Goal: Use online tool/utility

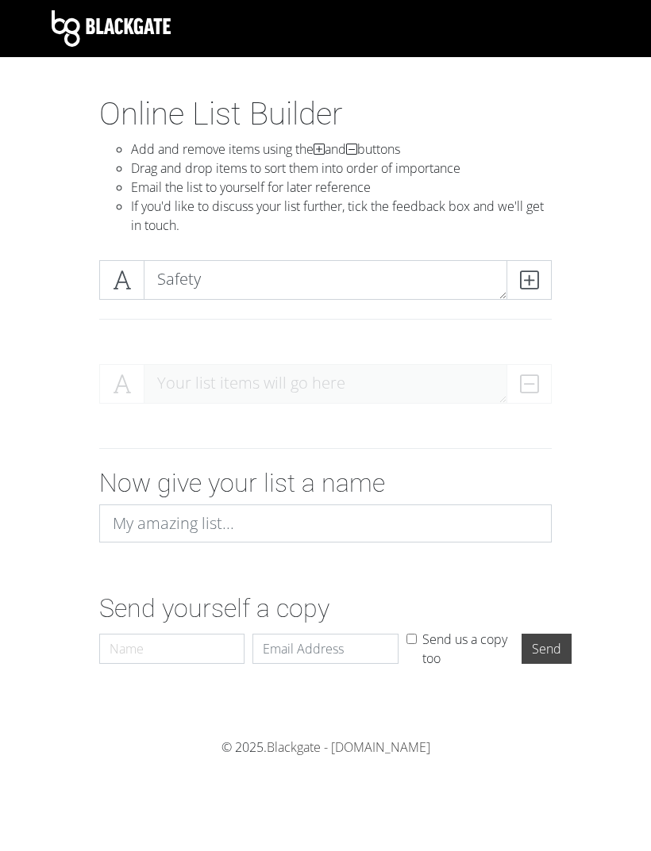
type textarea "Safety"
click at [541, 284] on span at bounding box center [528, 280] width 45 height 40
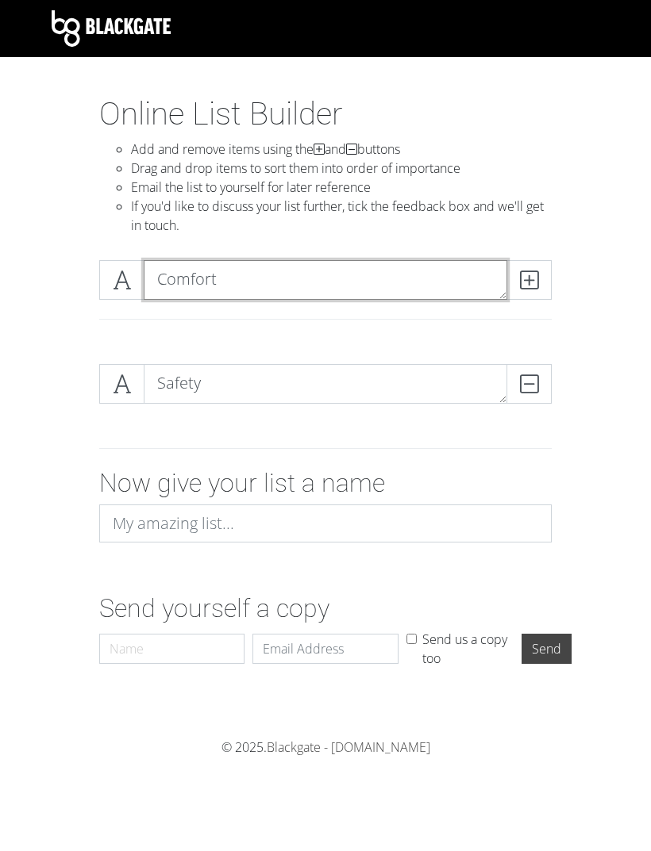
type textarea "Comfort"
click at [542, 271] on span at bounding box center [528, 280] width 45 height 40
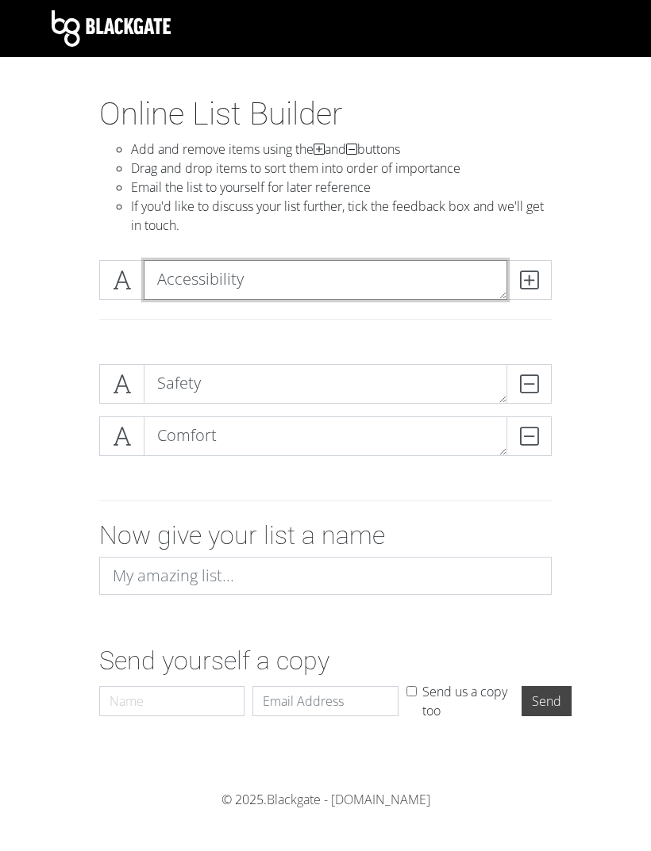
type textarea "Accessibility"
click at [528, 286] on icon at bounding box center [529, 280] width 18 height 16
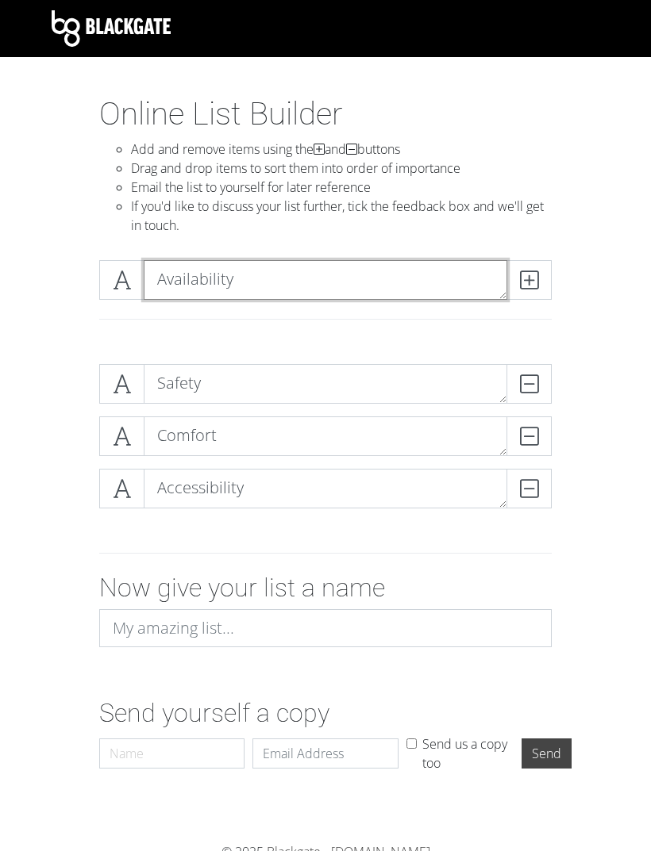
type textarea "Availability"
click at [550, 290] on span at bounding box center [528, 280] width 45 height 40
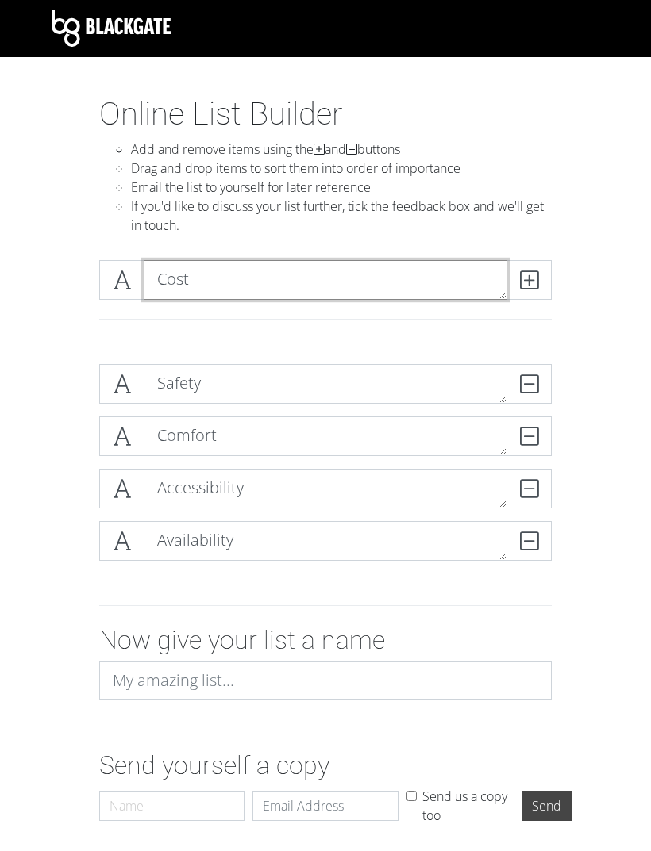
type textarea "Cost"
click at [541, 286] on span at bounding box center [528, 280] width 45 height 40
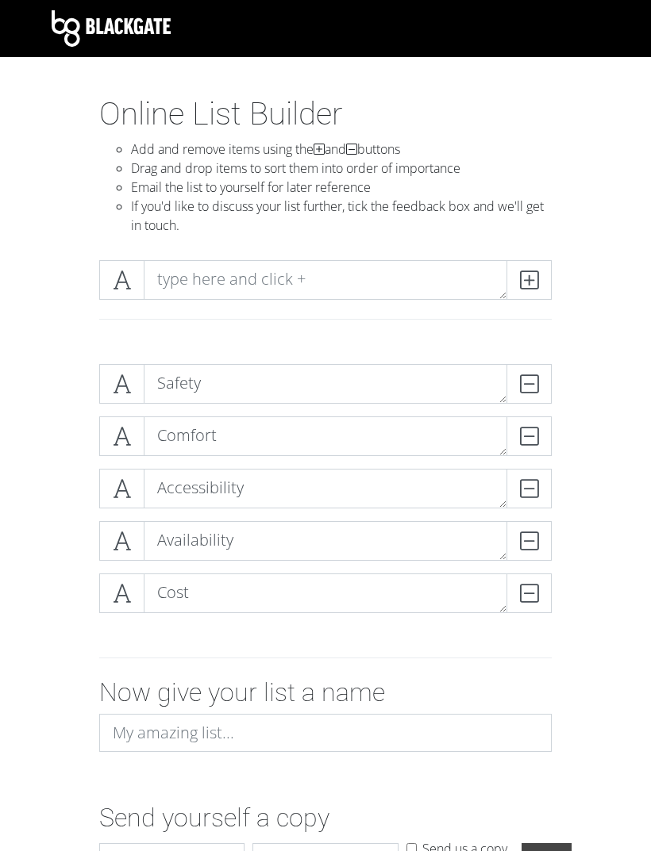
click at [608, 412] on div "Safety DELETE Comfort DELETE Accessibility DELETE Availability DELETE Cost DELE…" at bounding box center [325, 494] width 571 height 287
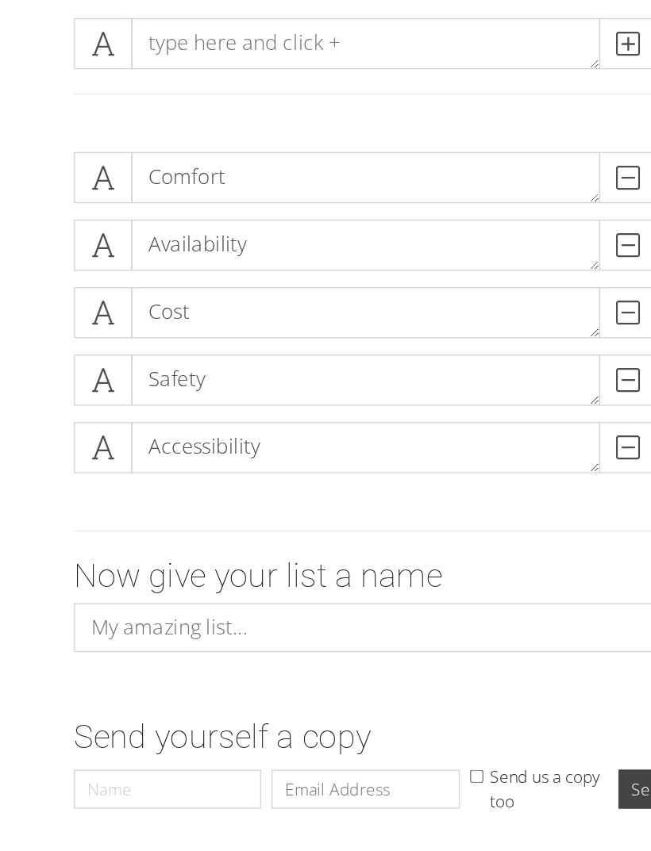
scroll to position [115, 0]
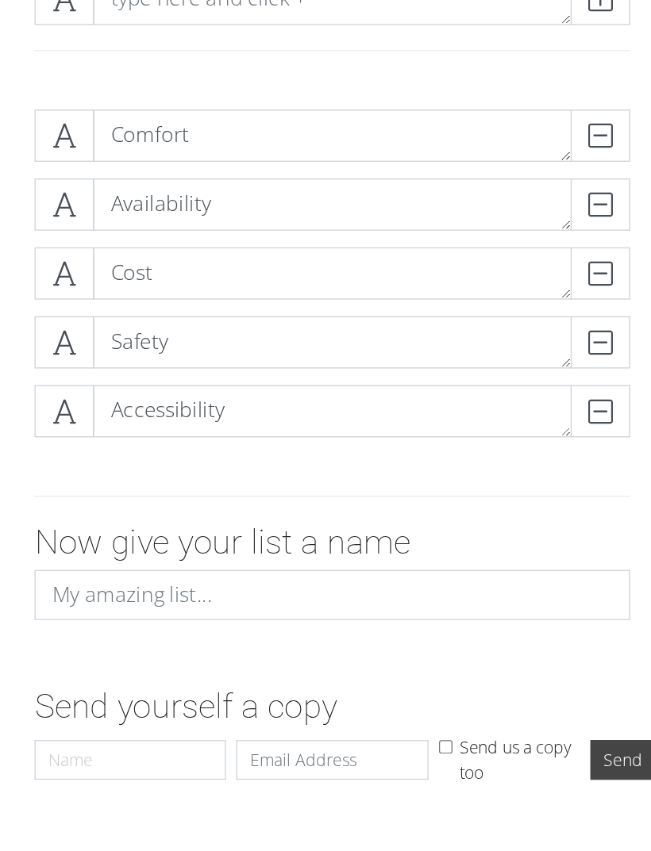
click at [493, 236] on div "Comfort DELETE Availability DELETE Cost DELETE Safety DELETE Accessibility DELE…" at bounding box center [325, 379] width 571 height 287
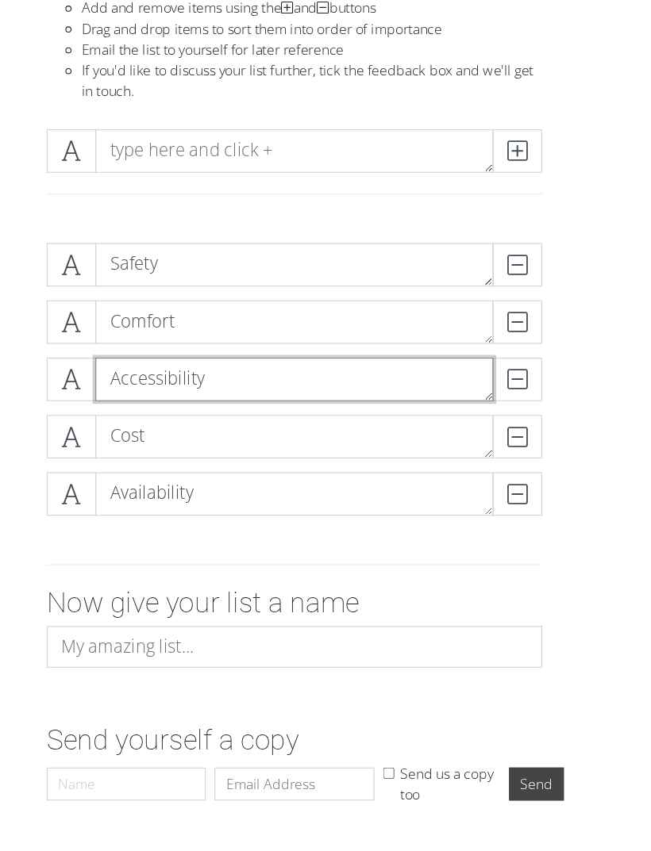
click at [144, 365] on textarea "Accessibility" at bounding box center [325, 374] width 363 height 40
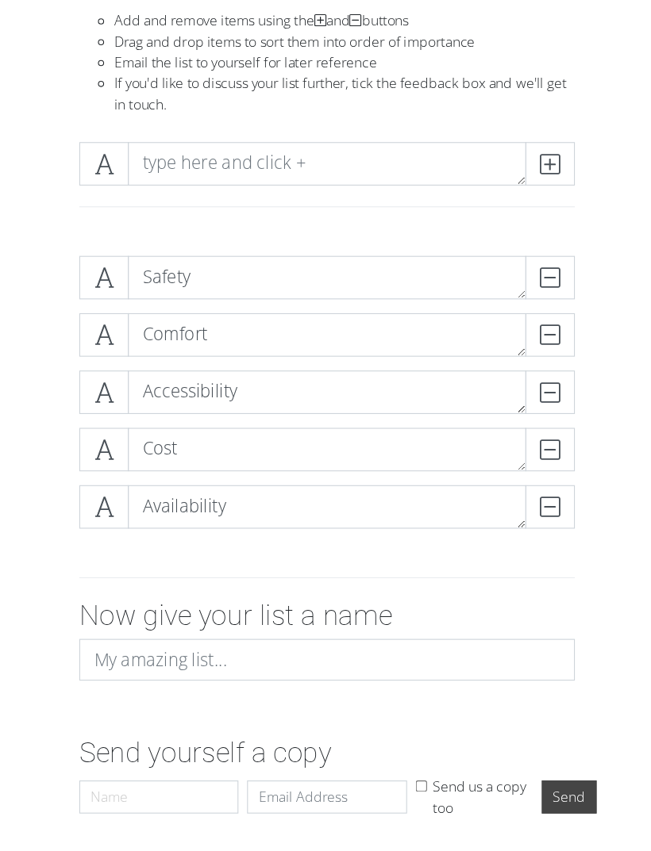
click at [113, 261] on icon at bounding box center [122, 269] width 18 height 16
click at [113, 418] on icon at bounding box center [122, 426] width 18 height 16
click at [113, 261] on icon at bounding box center [122, 269] width 18 height 16
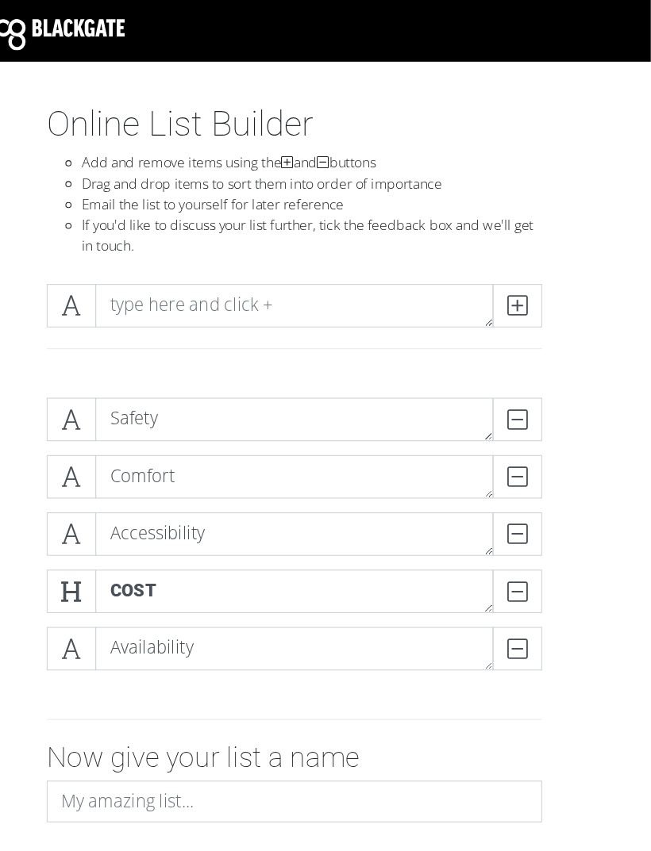
scroll to position [0, 0]
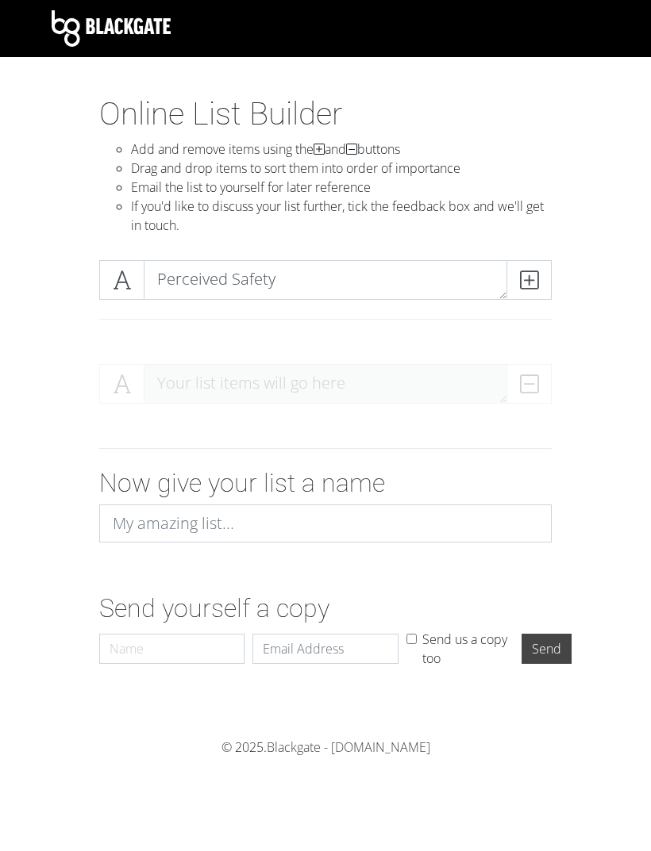
type textarea "Perceived Safety"
click at [533, 288] on icon at bounding box center [529, 280] width 18 height 16
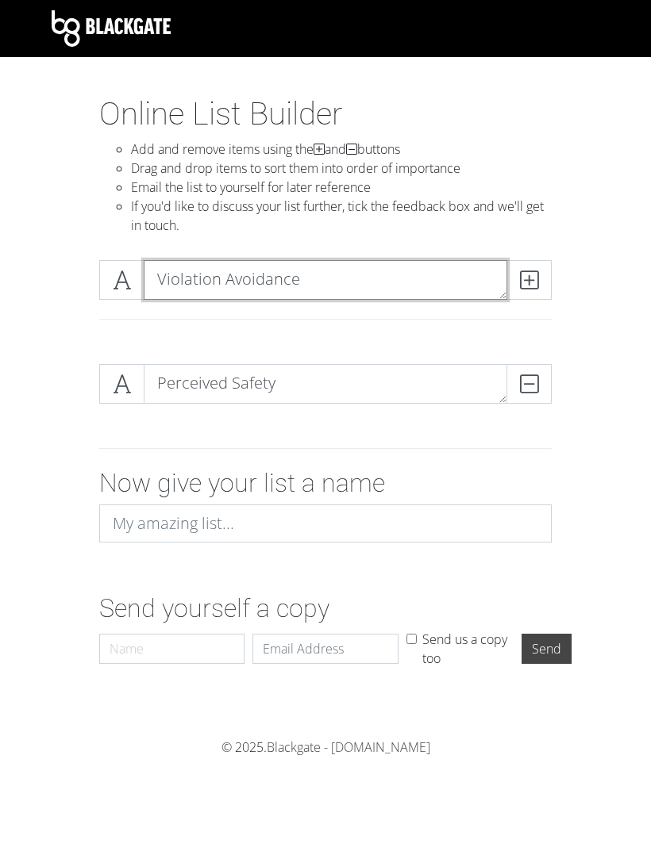
type textarea "Violation Avoidance"
click at [522, 291] on span at bounding box center [528, 280] width 45 height 40
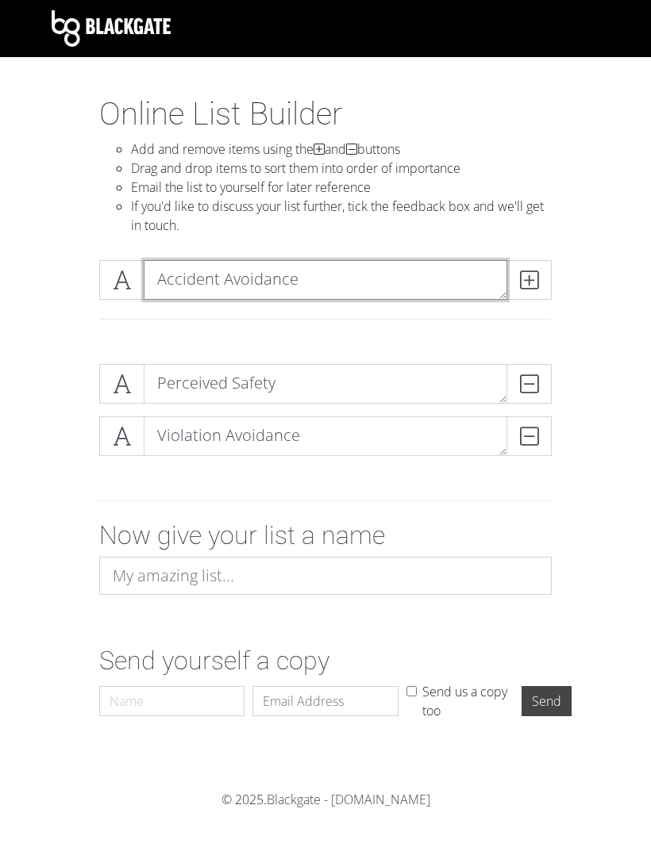
type textarea "Accident Avoidance"
click at [515, 278] on span at bounding box center [528, 280] width 45 height 40
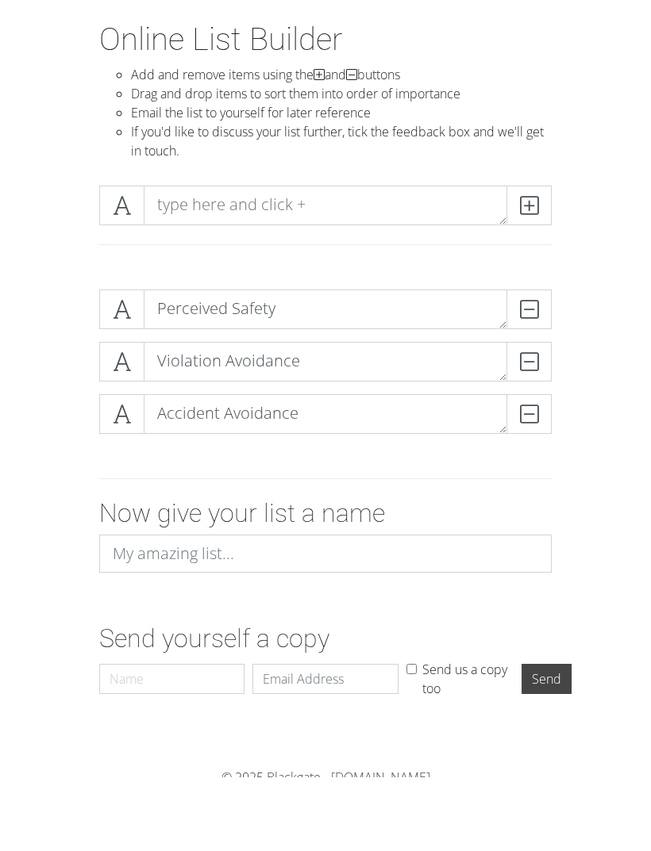
click at [63, 534] on div at bounding box center [325, 553] width 571 height 39
